Goal: Task Accomplishment & Management: Complete application form

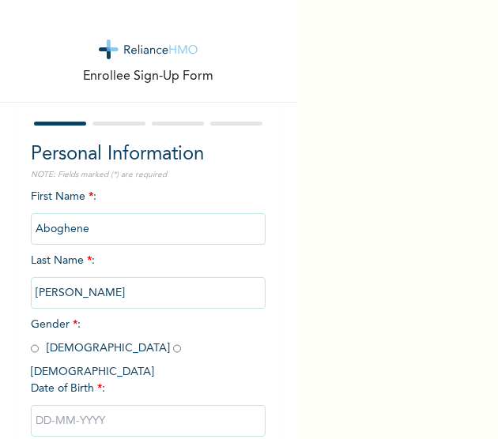
click at [35, 353] on input "radio" at bounding box center [35, 348] width 8 height 15
radio input "true"
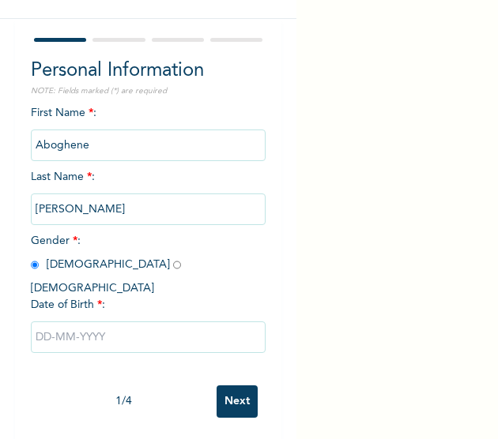
click at [94, 333] on input "text" at bounding box center [148, 338] width 235 height 32
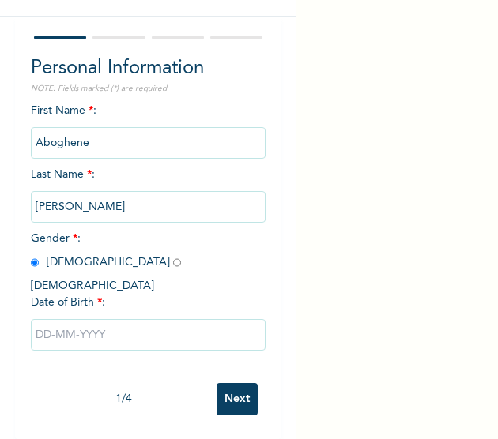
select select "7"
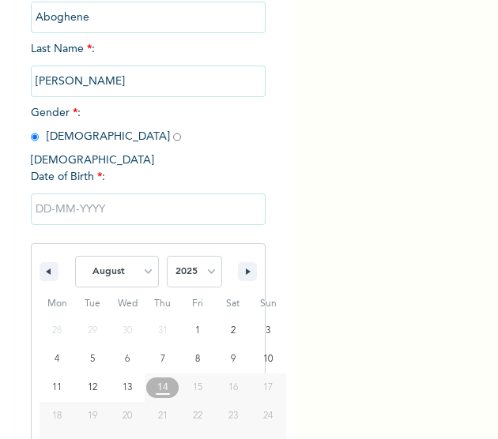
scroll to position [245, 0]
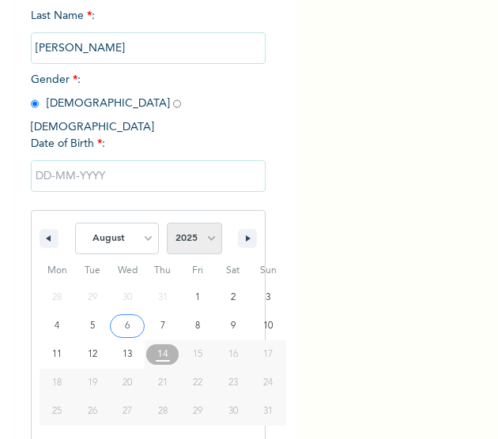
click at [176, 235] on select "2025 2024 2023 2022 2021 2020 2019 2018 2017 2016 2015 2014 2013 2012 2011 2010…" at bounding box center [194, 239] width 55 height 32
select select "1978"
click at [167, 223] on select "2025 2024 2023 2022 2021 2020 2019 2018 2017 2016 2015 2014 2013 2012 2011 2010…" at bounding box center [194, 239] width 55 height 32
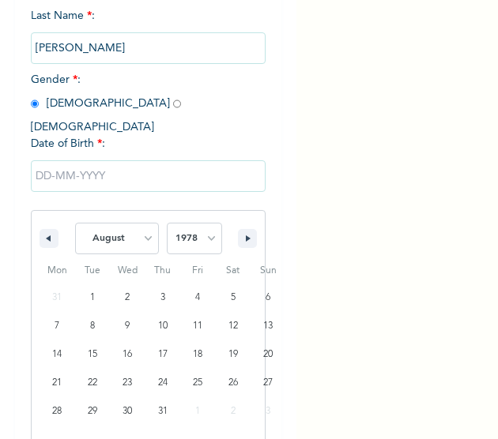
scroll to position [84, 0]
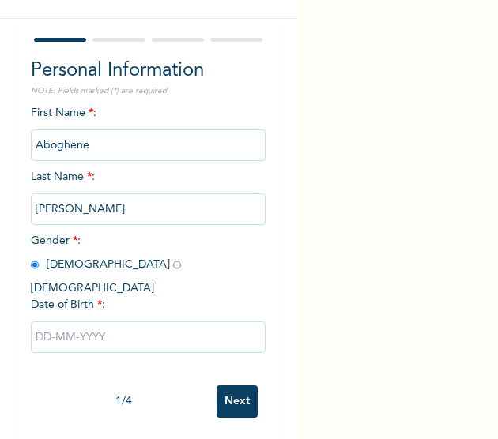
drag, startPoint x: 183, startPoint y: 104, endPoint x: 73, endPoint y: 327, distance: 249.5
click at [73, 327] on div "First Name * : [PERSON_NAME] Last Name * : [PERSON_NAME] Gender * : [DEMOGRAPHI…" at bounding box center [148, 241] width 235 height 273
click at [73, 327] on input "text" at bounding box center [148, 338] width 235 height 32
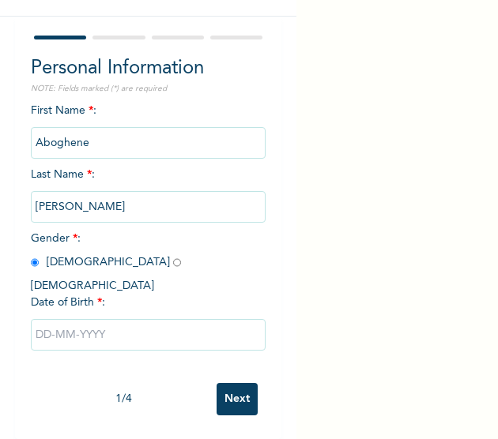
select select "7"
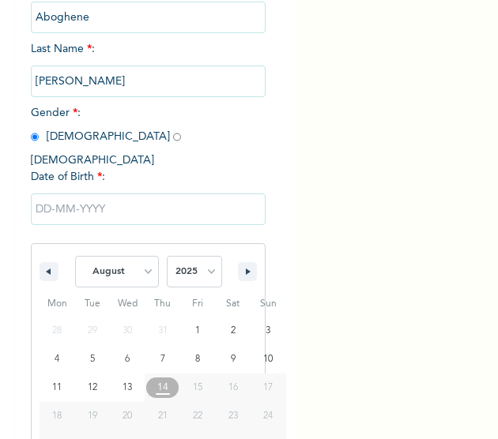
scroll to position [245, 0]
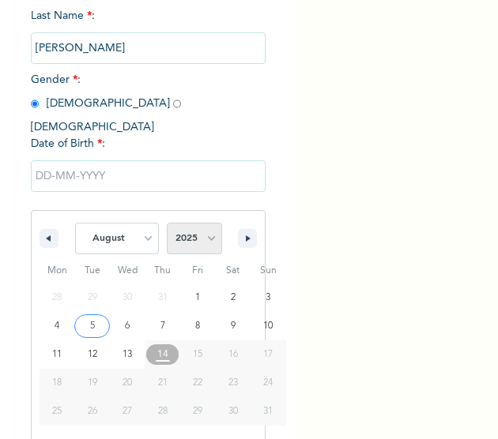
click at [187, 223] on select "2025 2024 2023 2022 2021 2020 2019 2018 2017 2016 2015 2014 2013 2012 2011 2010…" at bounding box center [194, 239] width 55 height 32
select select "1978"
click at [167, 223] on select "2025 2024 2023 2022 2021 2020 2019 2018 2017 2016 2015 2014 2013 2012 2011 2010…" at bounding box center [194, 239] width 55 height 32
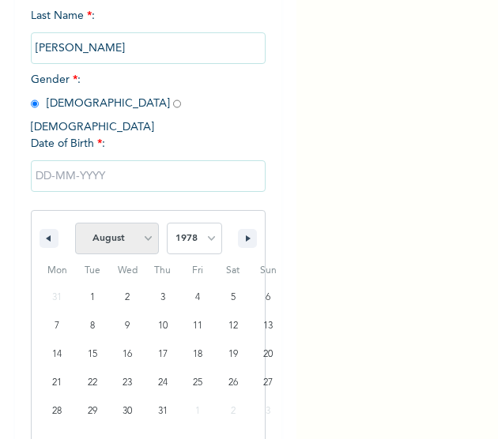
click at [117, 223] on select "January February March April May June July August September October November De…" at bounding box center [117, 239] width 84 height 32
select select "6"
click at [75, 223] on select "January February March April May June July August September October November De…" at bounding box center [117, 239] width 84 height 32
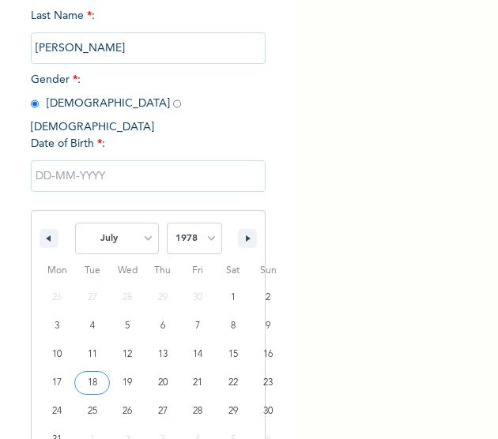
type input "[DATE]"
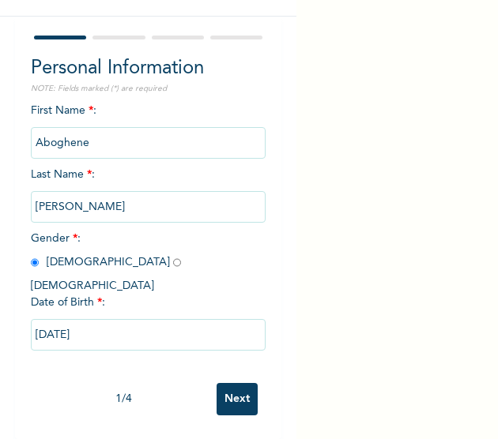
scroll to position [84, 0]
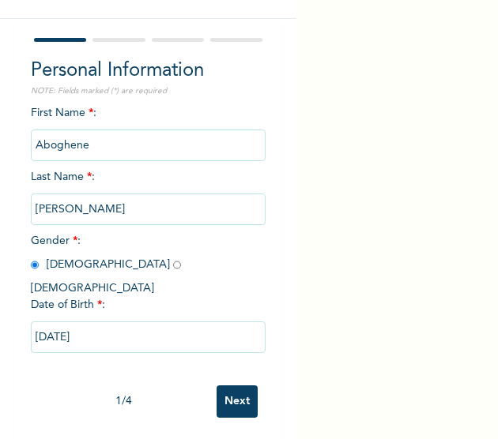
click at [239, 386] on input "Next" at bounding box center [236, 402] width 41 height 32
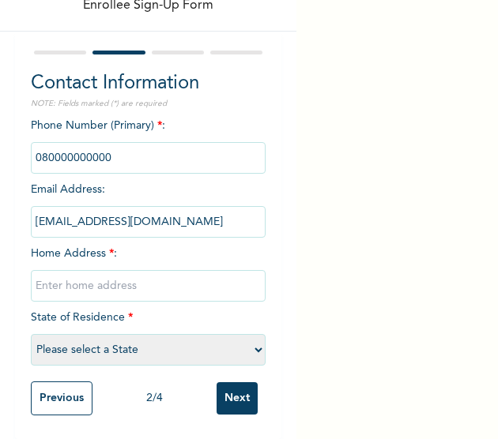
click at [96, 277] on input "text" at bounding box center [148, 286] width 235 height 32
type input "[GEOGRAPHIC_DATA]"
select select "25"
click at [230, 384] on input "Next" at bounding box center [236, 398] width 41 height 32
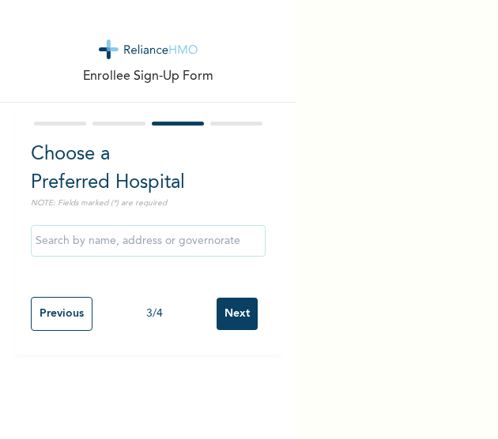
scroll to position [0, 0]
click at [232, 304] on input "Next" at bounding box center [236, 314] width 41 height 32
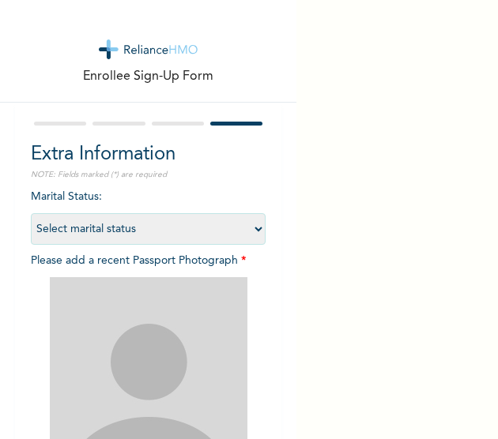
click at [103, 231] on select "Select marital status [DEMOGRAPHIC_DATA] Married [DEMOGRAPHIC_DATA] Widow/[DEMO…" at bounding box center [148, 229] width 235 height 32
select select "1"
click at [31, 213] on select "Select marital status [DEMOGRAPHIC_DATA] Married [DEMOGRAPHIC_DATA] Widow/[DEMO…" at bounding box center [148, 229] width 235 height 32
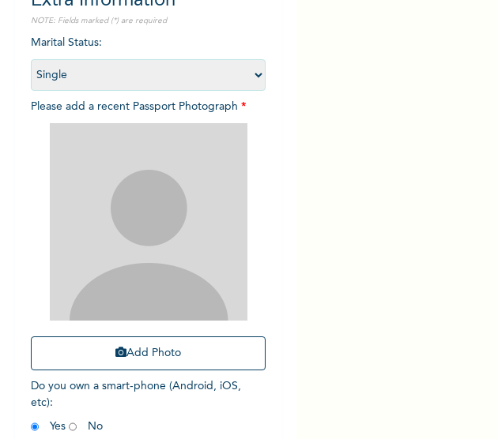
scroll to position [155, 0]
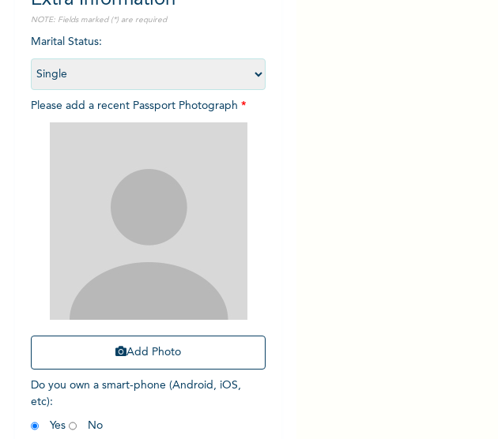
click at [133, 352] on button "Add Photo" at bounding box center [148, 353] width 235 height 34
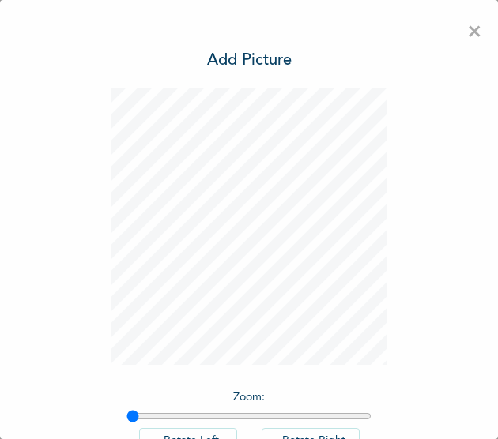
scroll to position [111, 0]
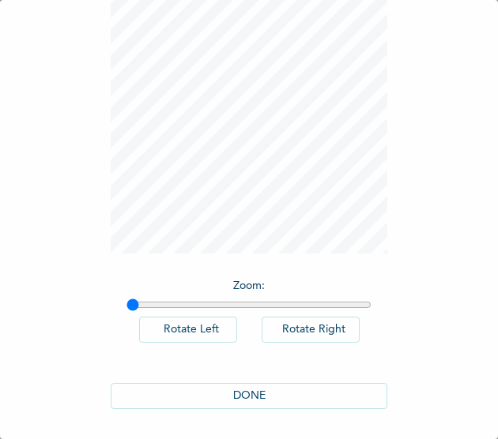
click at [247, 388] on button "DONE" at bounding box center [249, 396] width 277 height 26
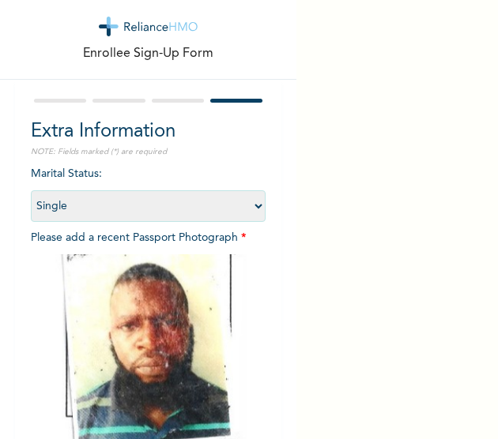
scroll to position [236, 0]
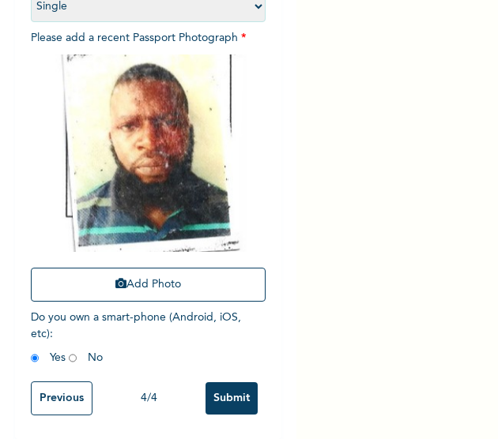
click at [205, 382] on input "Submit" at bounding box center [231, 398] width 52 height 32
